Goal: Task Accomplishment & Management: Manage account settings

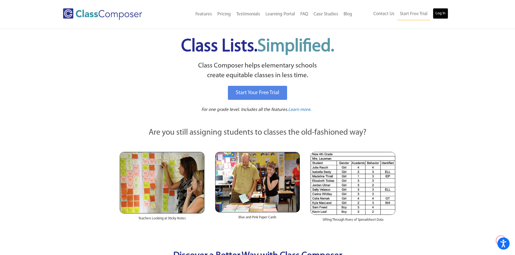
click at [439, 14] on link "Log In" at bounding box center [439, 13] width 15 height 11
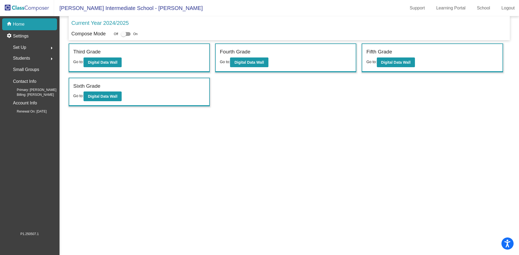
click at [24, 47] on span "Set Up" at bounding box center [19, 48] width 13 height 8
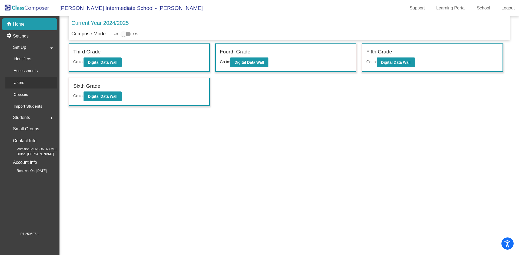
click at [22, 79] on div "Users" at bounding box center [16, 83] width 23 height 12
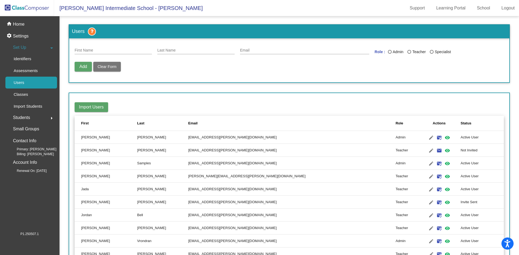
click at [85, 51] on input "First Name" at bounding box center [113, 50] width 77 height 4
type input "Jen"
type input "Mazur"
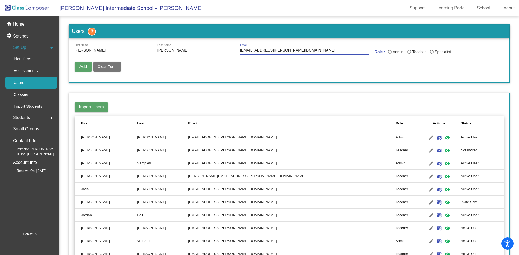
type input "mazurj@gaylord.k12.mi.us"
click at [388, 53] on div "Last Name" at bounding box center [390, 52] width 4 height 4
click at [389, 54] on input "Admin" at bounding box center [389, 54] width 0 height 0
radio input "true"
click at [85, 70] on button "Add" at bounding box center [83, 67] width 17 height 10
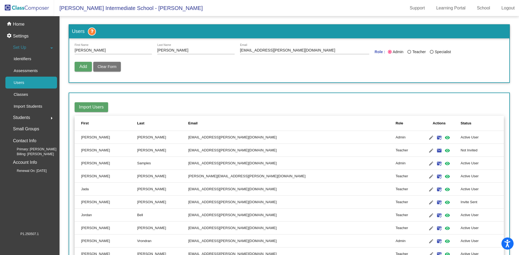
radio input "false"
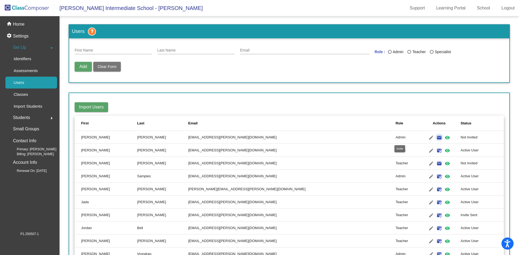
click at [436, 137] on mat-icon "email" at bounding box center [439, 138] width 6 height 6
